Goal: Information Seeking & Learning: Learn about a topic

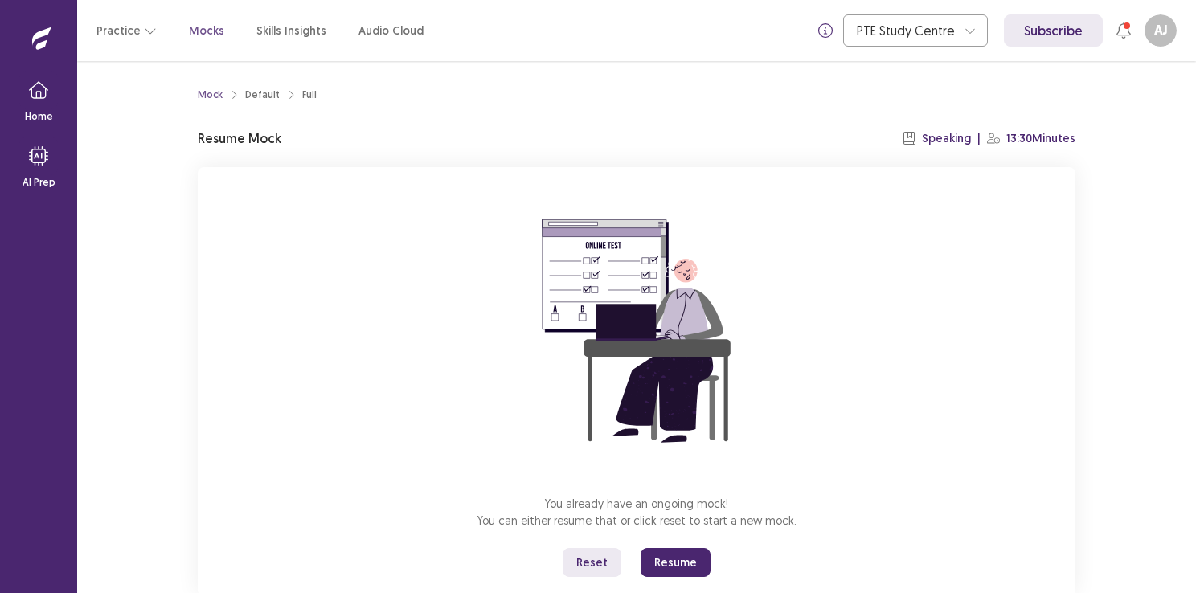
click at [601, 554] on button "Reset" at bounding box center [592, 562] width 59 height 29
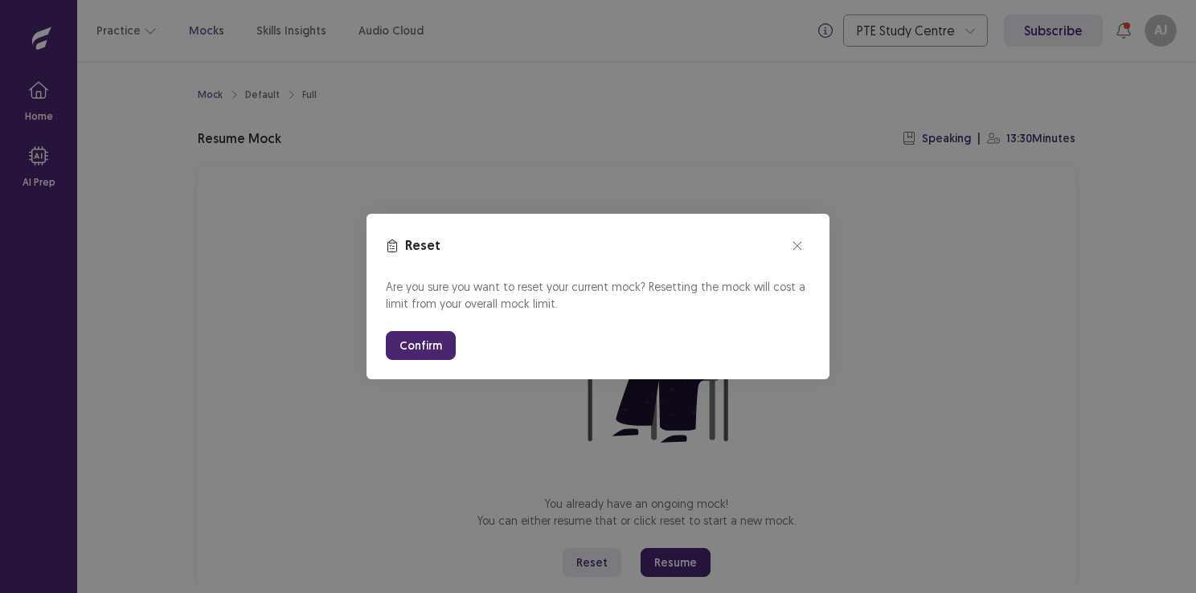
click at [413, 343] on button "Confirm" at bounding box center [421, 345] width 70 height 29
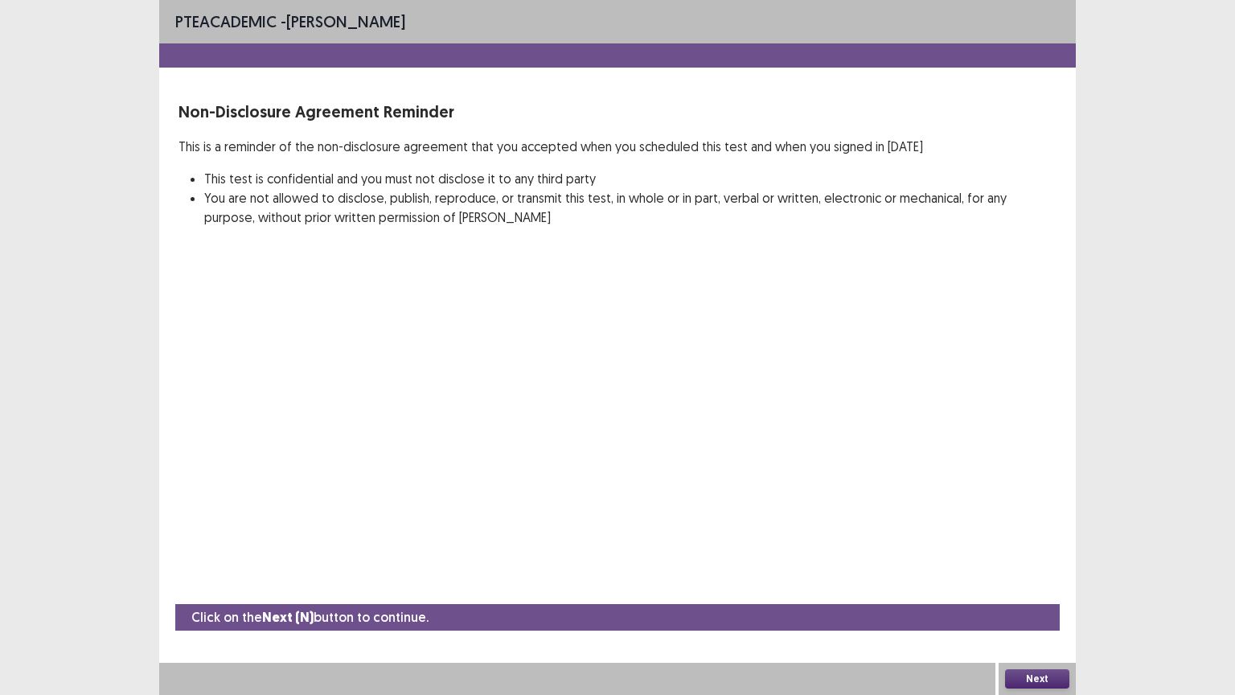
click at [1037, 593] on button "Next" at bounding box center [1037, 678] width 64 height 19
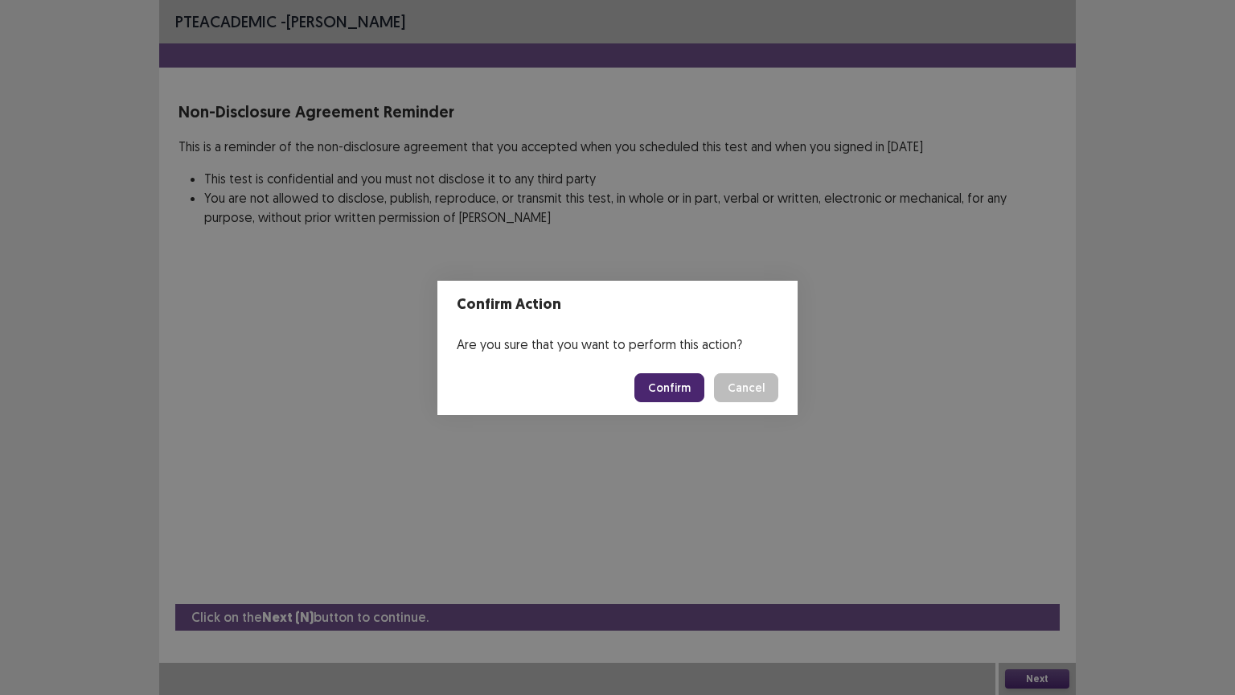
click at [677, 392] on button "Confirm" at bounding box center [669, 387] width 70 height 29
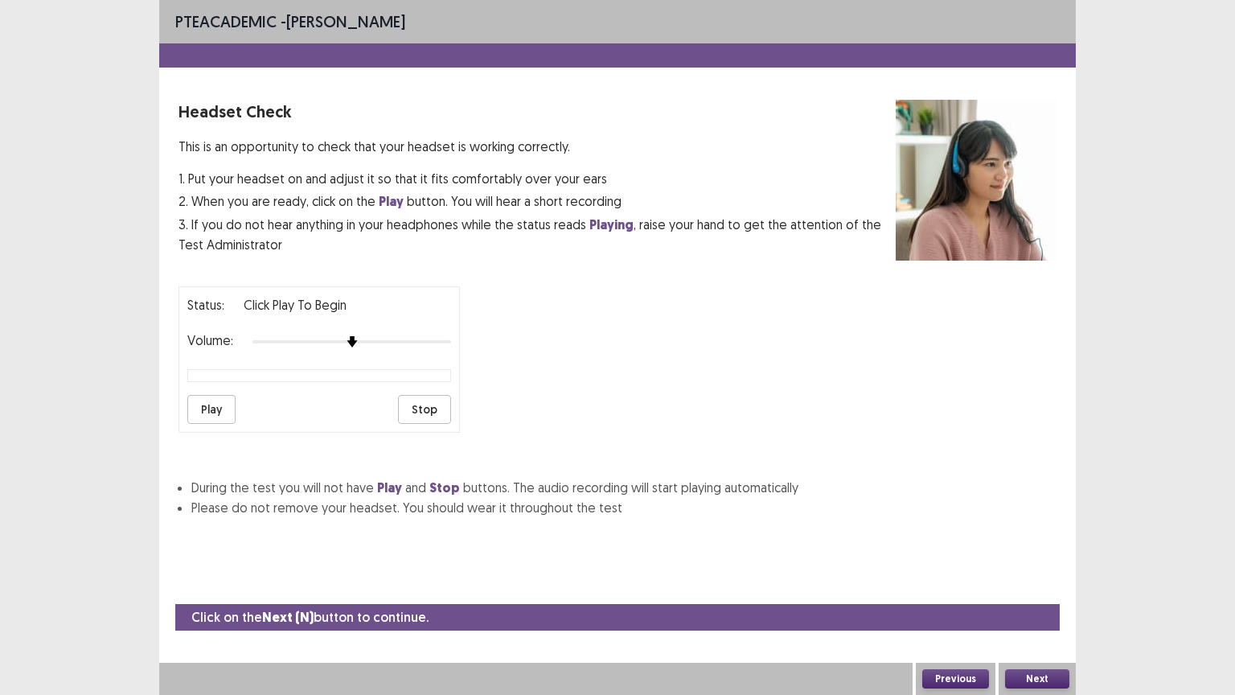
click at [1038, 593] on button "Next" at bounding box center [1037, 678] width 64 height 19
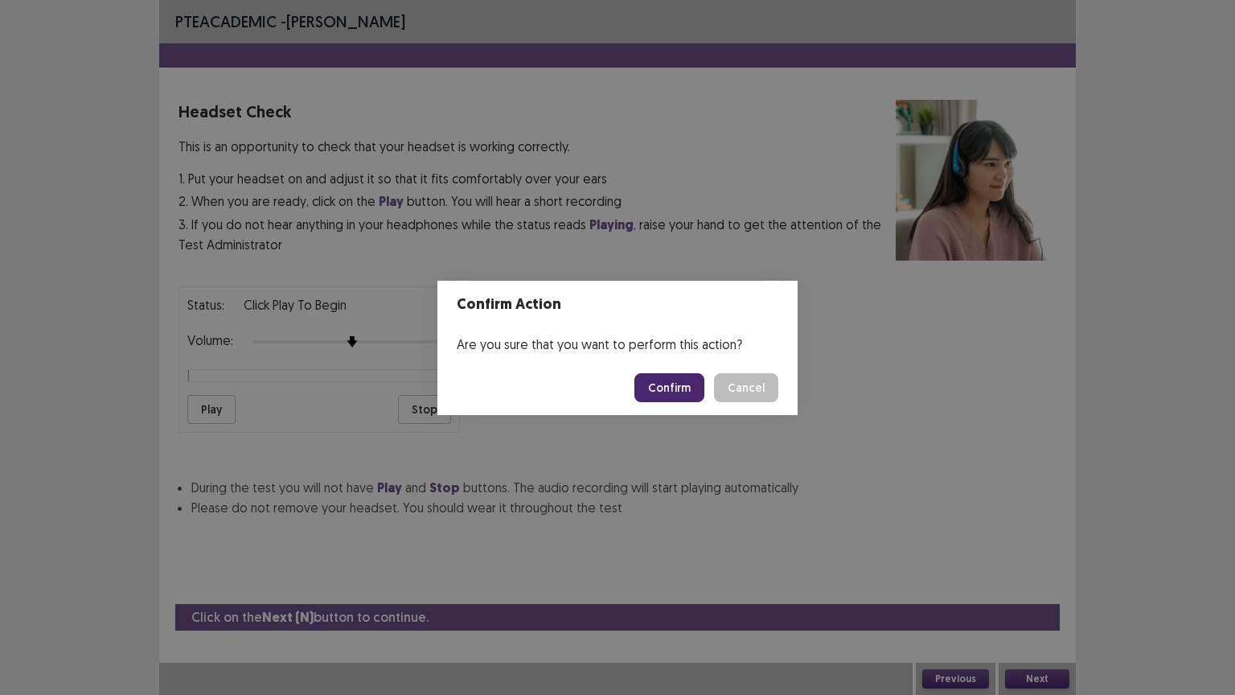
click at [680, 387] on button "Confirm" at bounding box center [669, 387] width 70 height 29
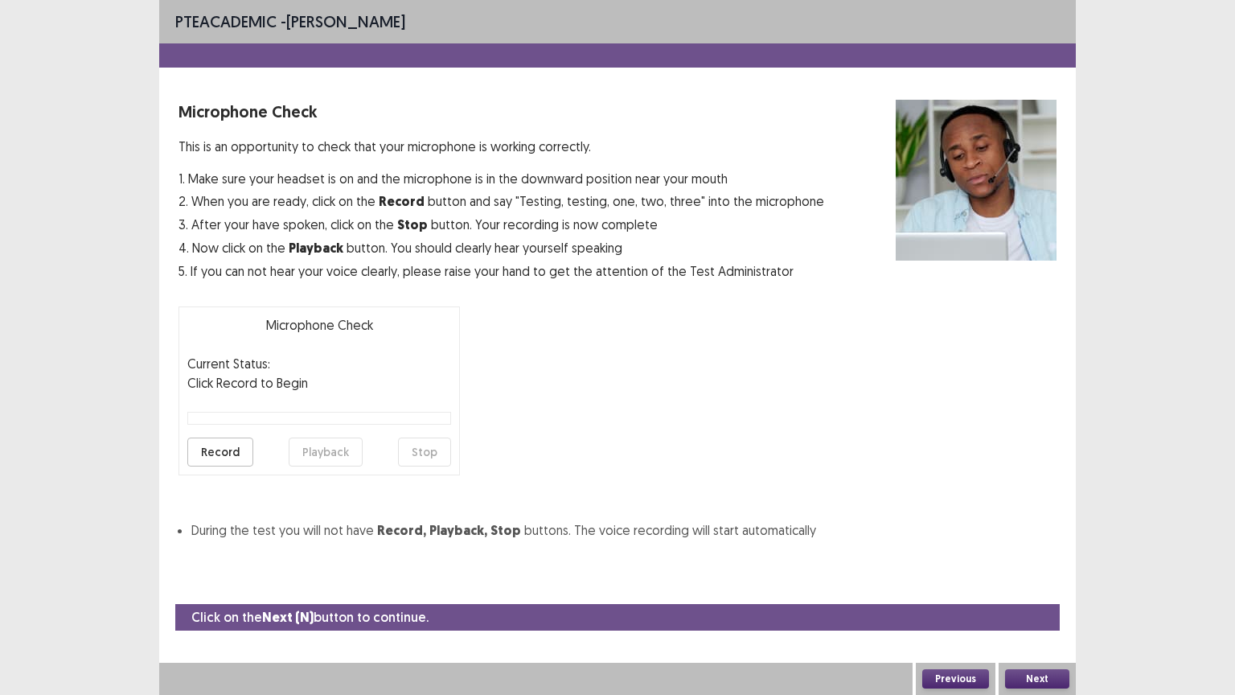
click at [1036, 593] on button "Next" at bounding box center [1037, 678] width 64 height 19
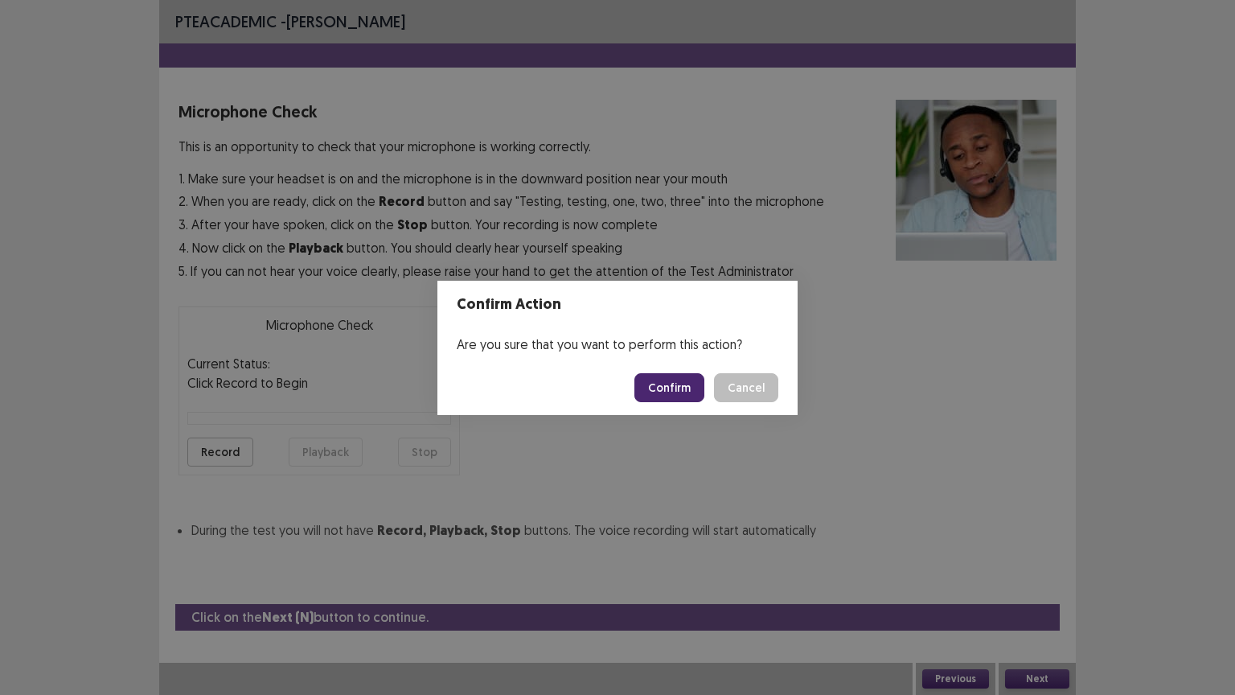
click at [679, 388] on button "Confirm" at bounding box center [669, 387] width 70 height 29
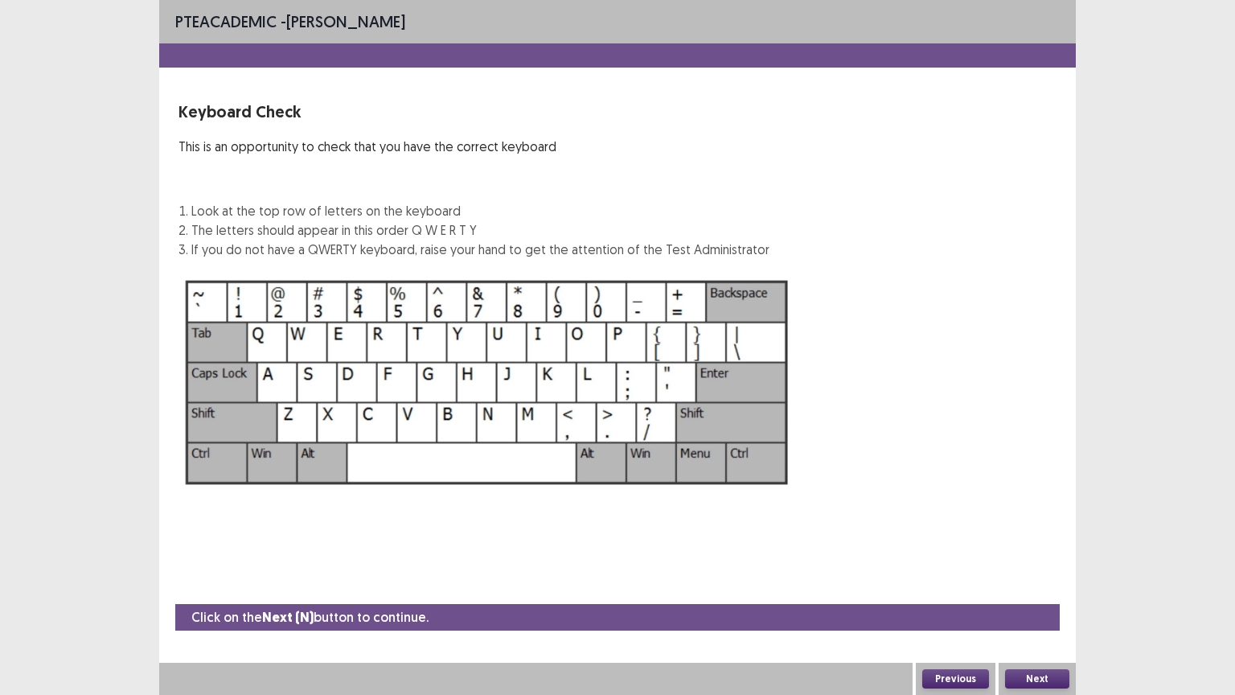
click at [1058, 593] on button "Next" at bounding box center [1037, 678] width 64 height 19
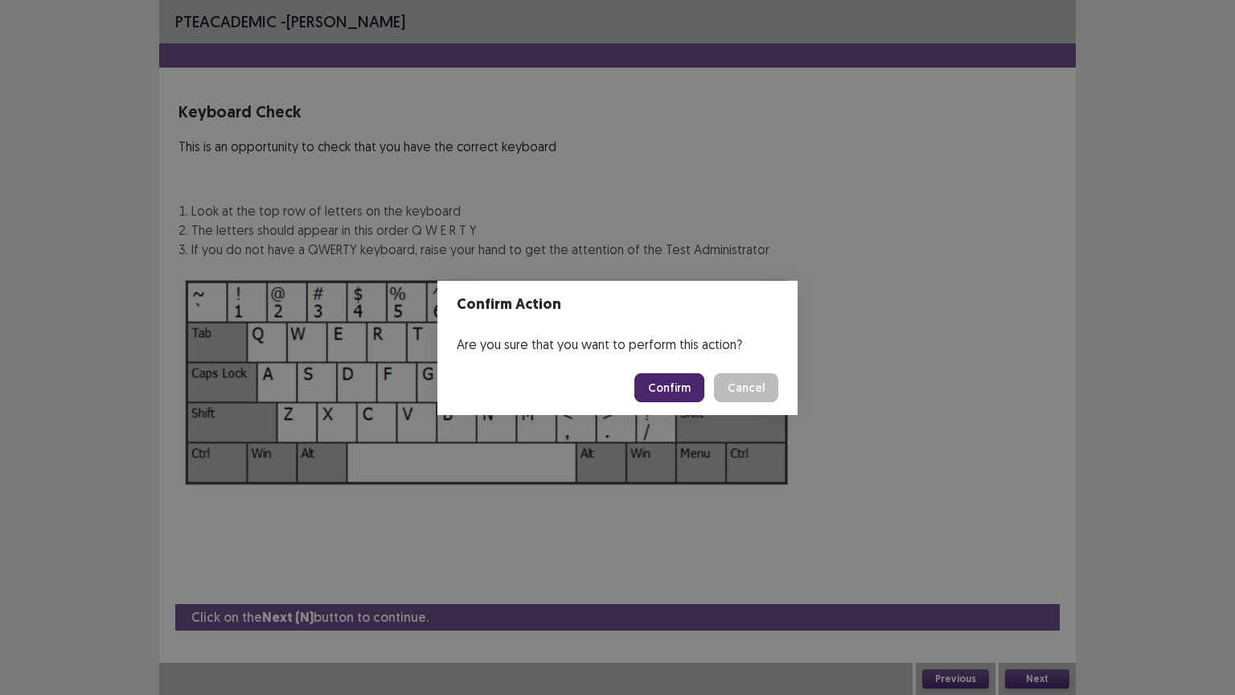
click at [682, 380] on button "Confirm" at bounding box center [669, 387] width 70 height 29
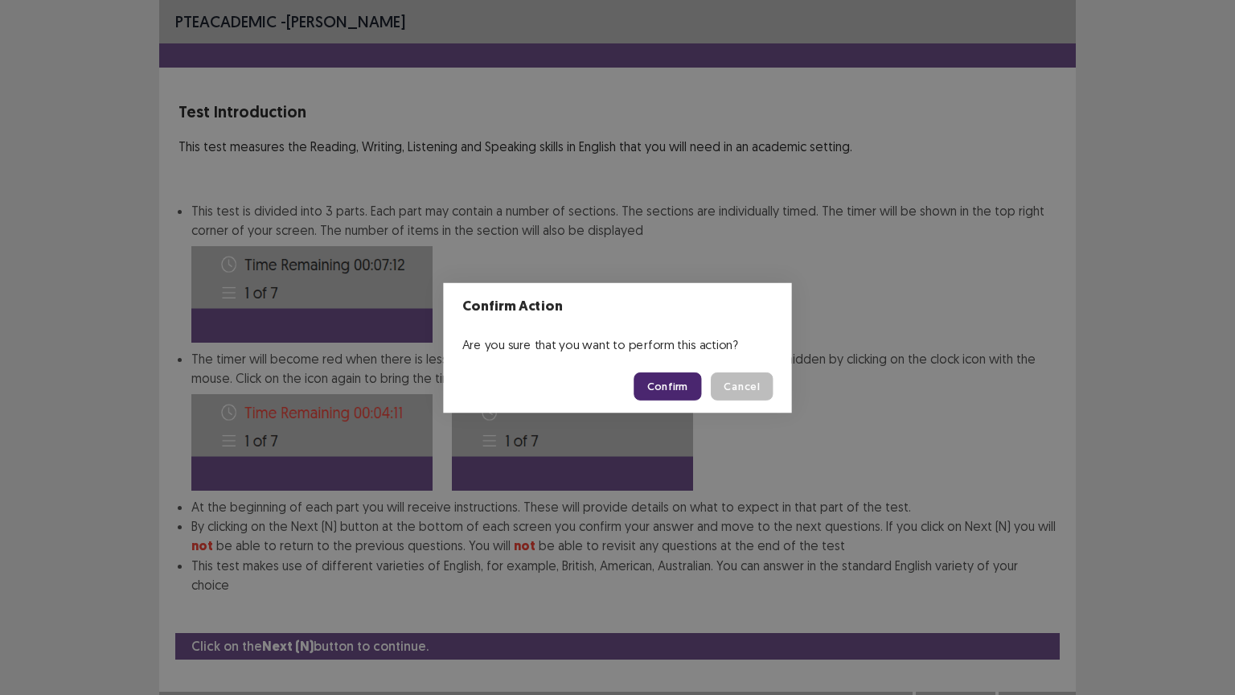
scroll to position [2, 0]
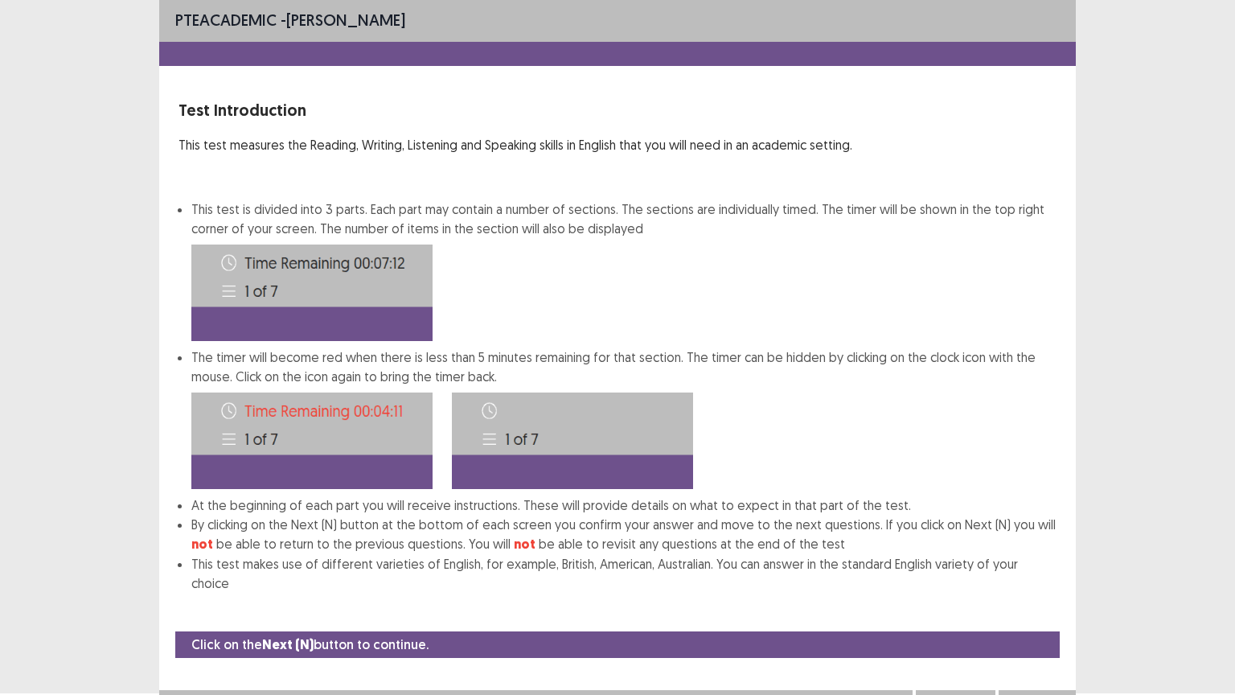
click at [1045, 593] on button "Next" at bounding box center [1037, 705] width 64 height 19
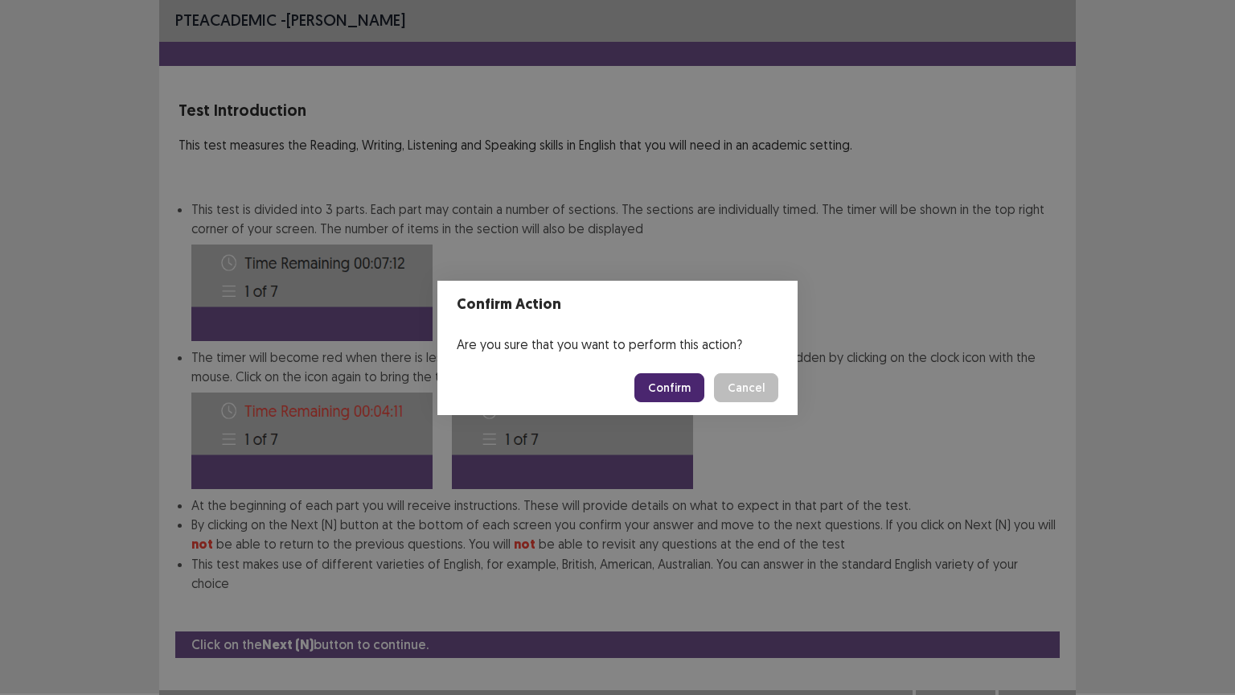
click at [681, 386] on button "Confirm" at bounding box center [669, 387] width 70 height 29
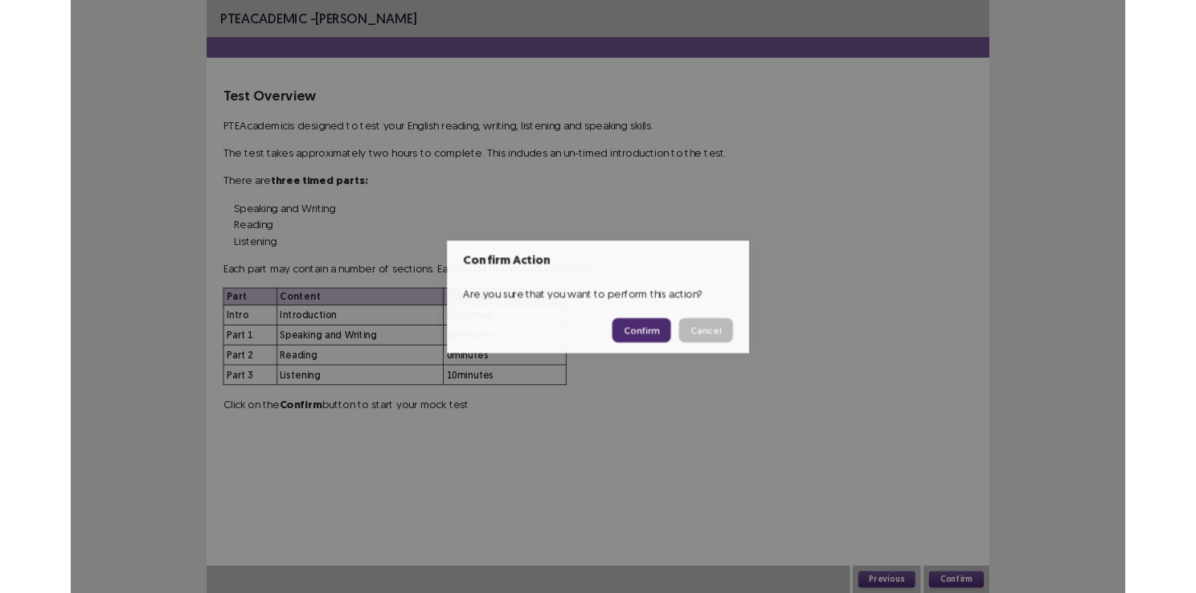
scroll to position [0, 0]
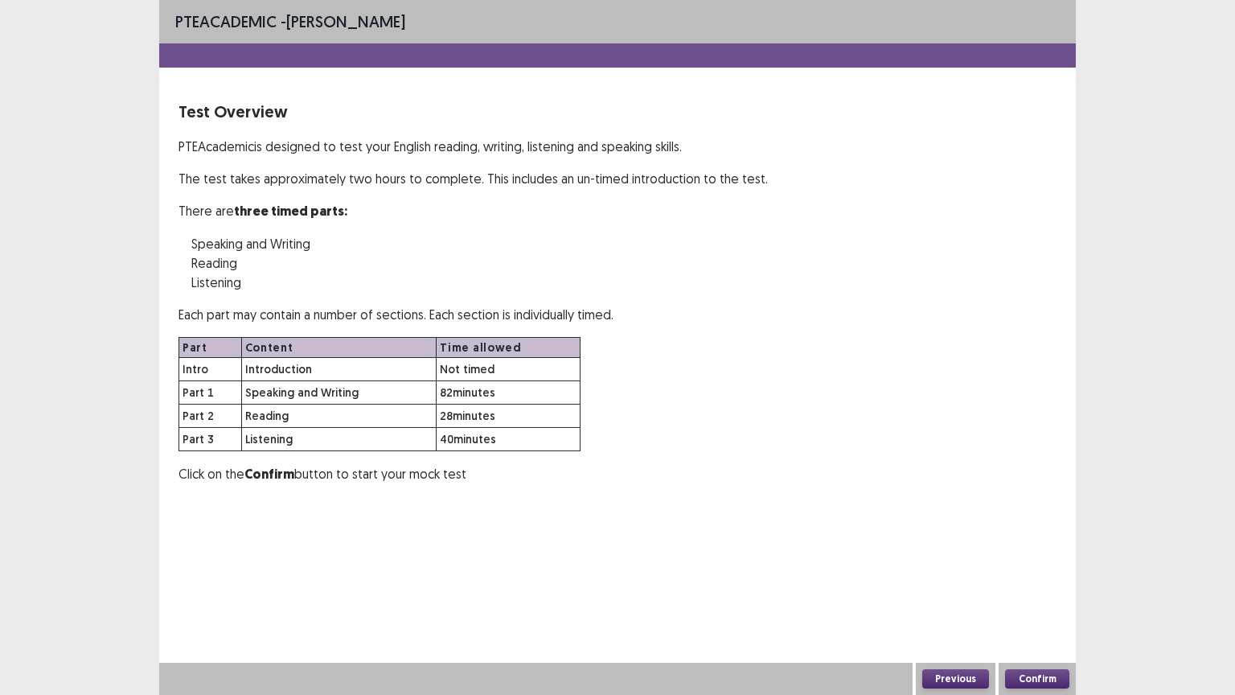
click at [1037, 593] on button "Confirm" at bounding box center [1037, 678] width 64 height 19
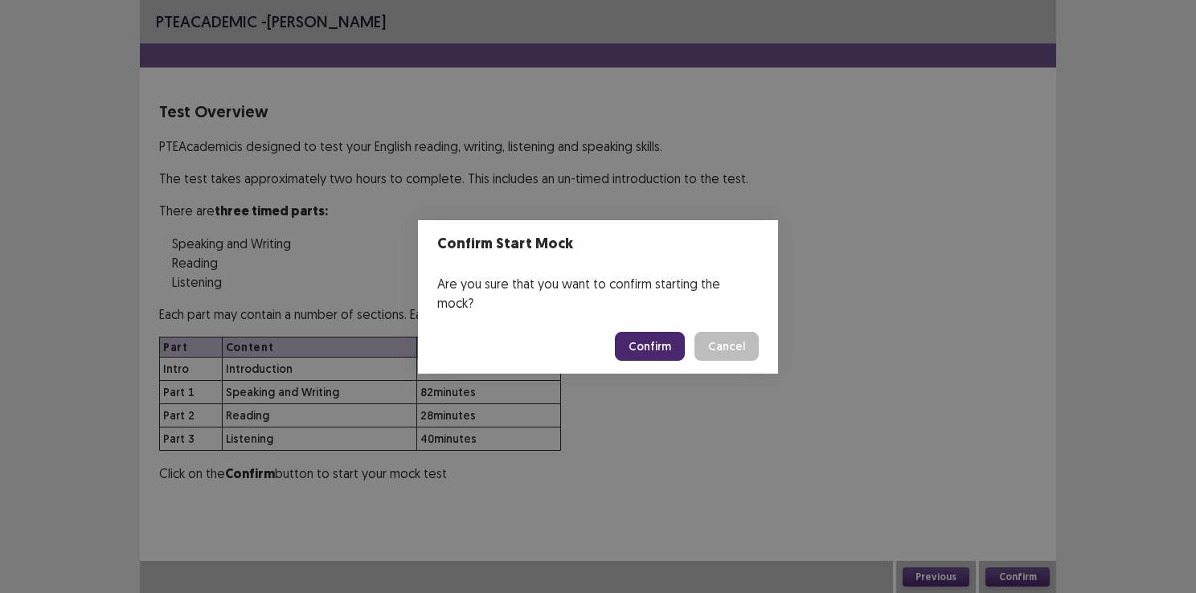
click at [655, 332] on button "Confirm" at bounding box center [650, 346] width 70 height 29
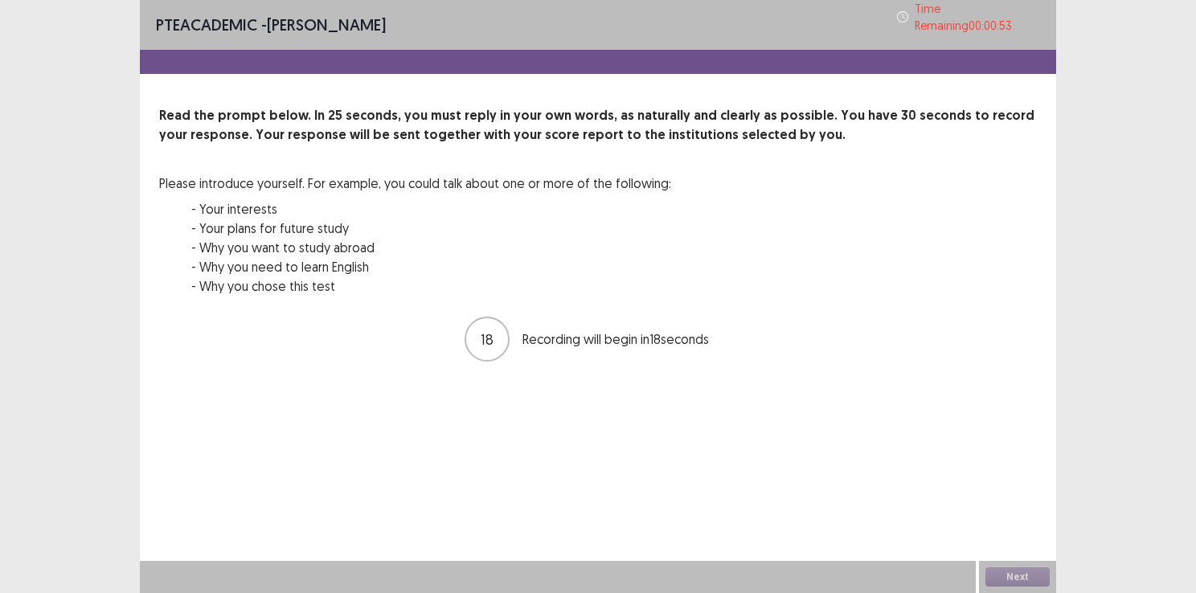
click at [655, 330] on p "Recording will begin in 18 seconds" at bounding box center [627, 339] width 209 height 19
click at [1023, 584] on button "Next" at bounding box center [1018, 577] width 64 height 19
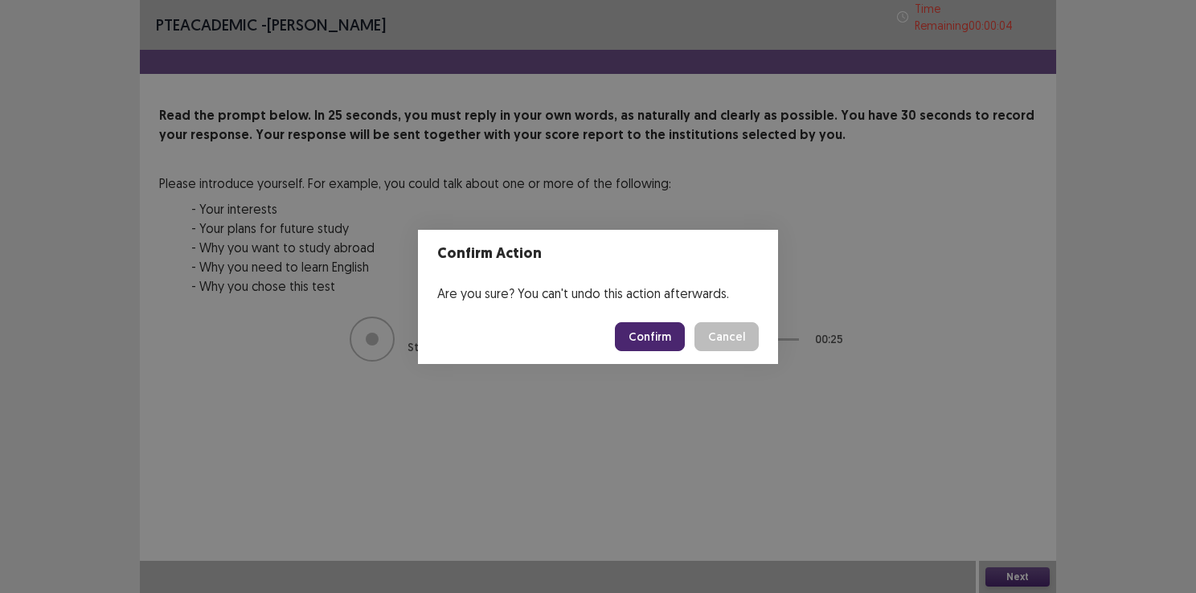
click at [638, 332] on button "Confirm" at bounding box center [650, 336] width 70 height 29
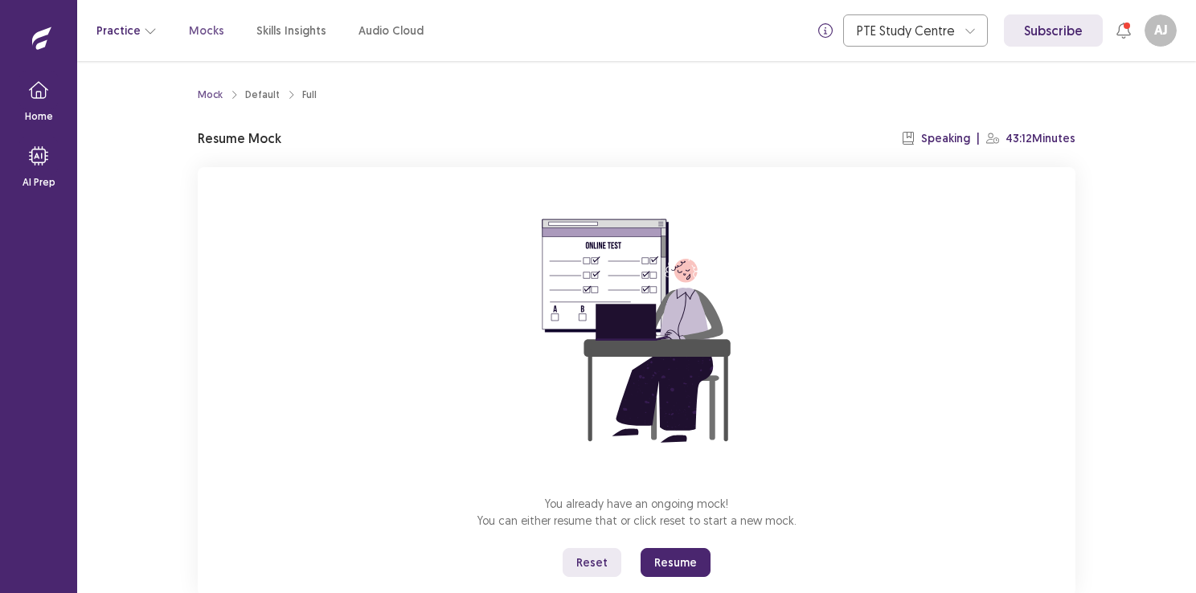
click at [110, 24] on button "Practice" at bounding box center [126, 30] width 60 height 29
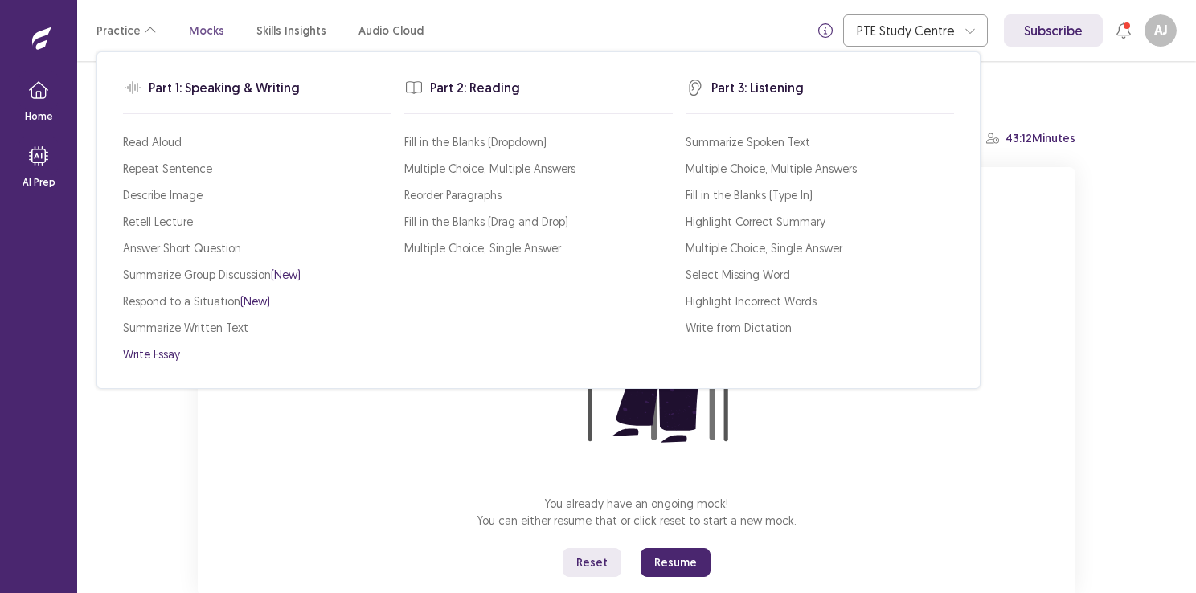
click at [156, 359] on p "Write Essay" at bounding box center [151, 354] width 57 height 17
